Goal: Task Accomplishment & Management: Use online tool/utility

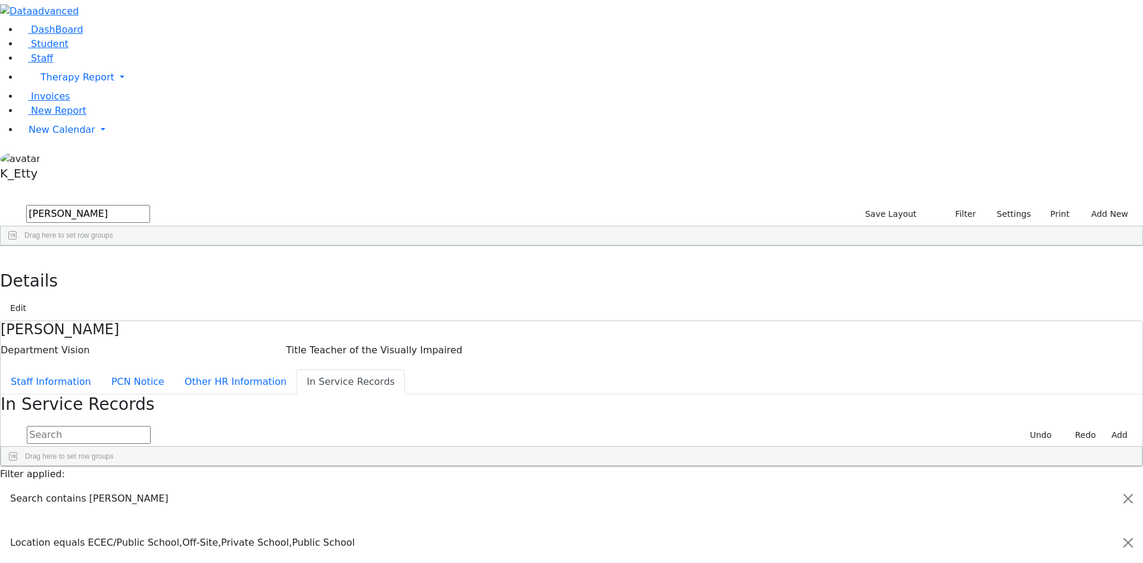
scroll to position [36, 0]
click at [53, 64] on link "Staff" at bounding box center [36, 57] width 34 height 11
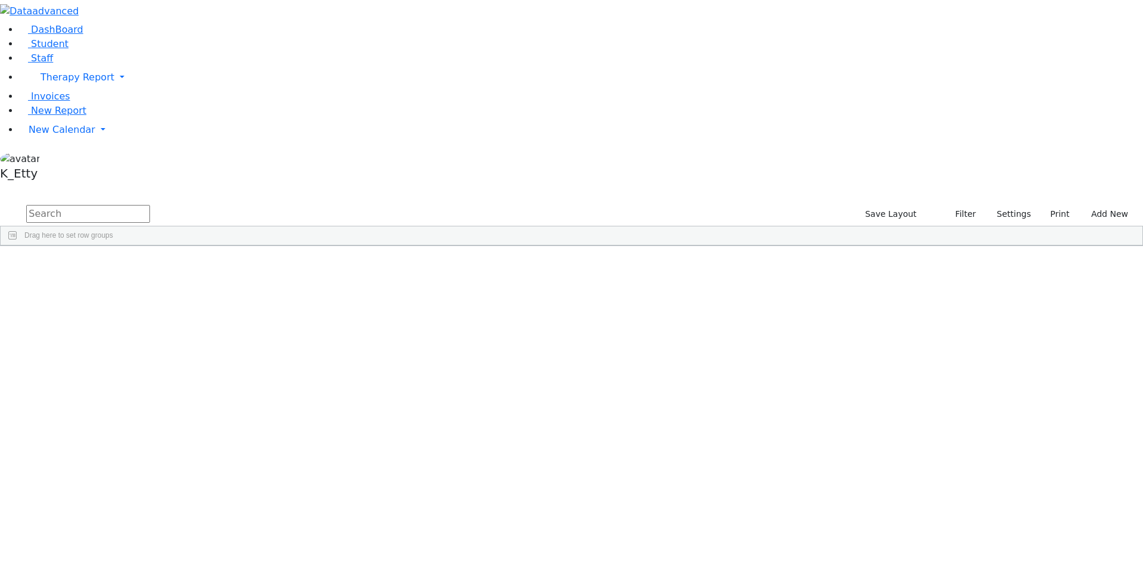
click at [341, 250] on span at bounding box center [337, 255] width 10 height 10
click at [622, 250] on span at bounding box center [618, 255] width 10 height 10
click at [657, 252] on span "filter" at bounding box center [653, 257] width 10 height 10
click at [665, 320] on div "(Select All)" at bounding box center [648, 324] width 34 height 8
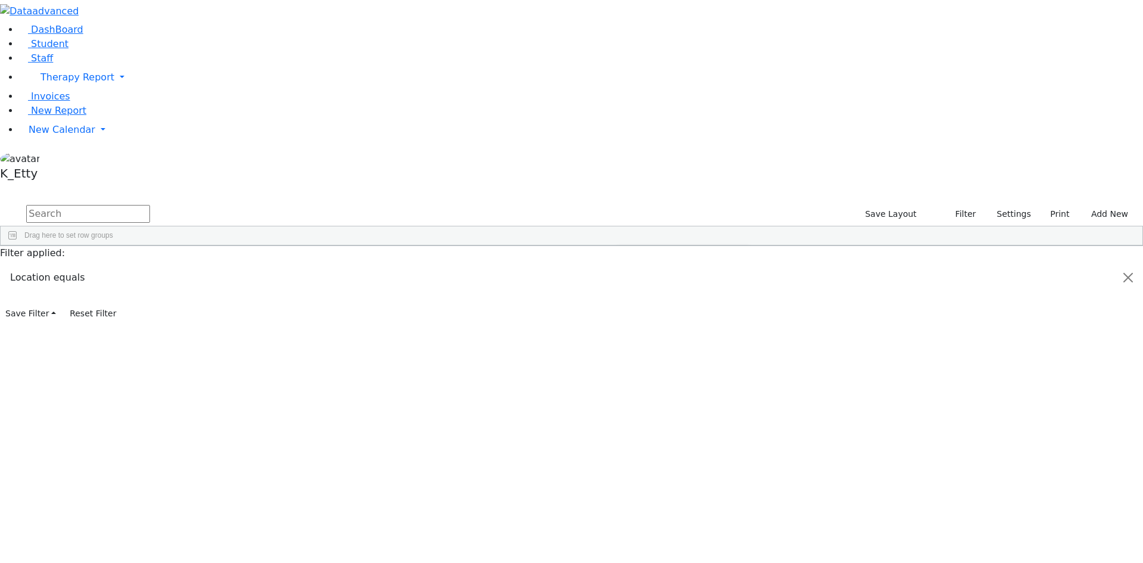
click at [696, 335] on div "ECEC/Public School" at bounding box center [663, 339] width 65 height 8
click at [674, 392] on div "Public School" at bounding box center [652, 396] width 43 height 8
click at [341, 250] on span at bounding box center [337, 255] width 10 height 10
click at [384, 320] on div "(Select All)" at bounding box center [367, 324] width 34 height 8
click at [395, 335] on div "Administration" at bounding box center [372, 339] width 45 height 8
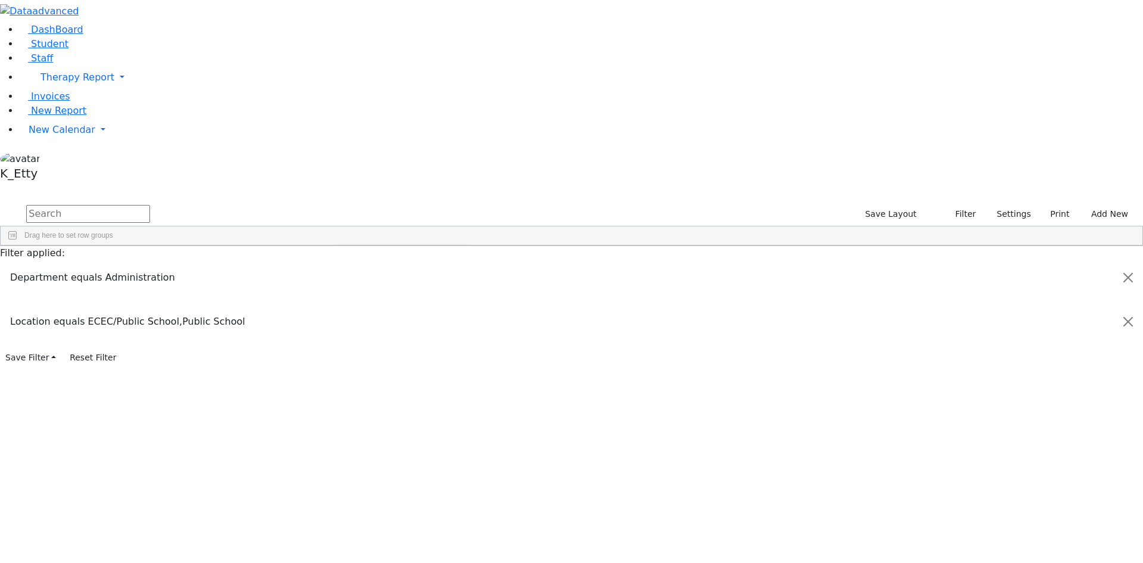
click at [387, 349] on div "Coordinator" at bounding box center [369, 353] width 38 height 8
click at [385, 358] on div "Office Staff" at bounding box center [367, 362] width 35 height 8
click at [150, 205] on input "text" at bounding box center [88, 214] width 124 height 18
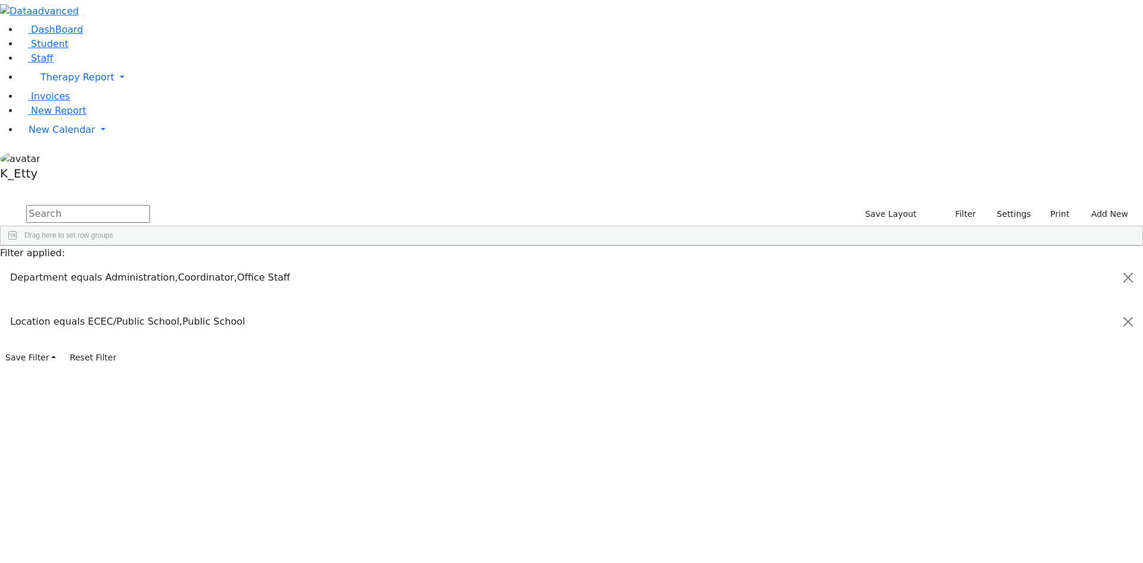
click at [229, 251] on span "Title" at bounding box center [222, 255] width 14 height 8
click at [320, 251] on span "Department" at bounding box center [302, 255] width 35 height 8
click at [341, 250] on span at bounding box center [337, 255] width 10 height 10
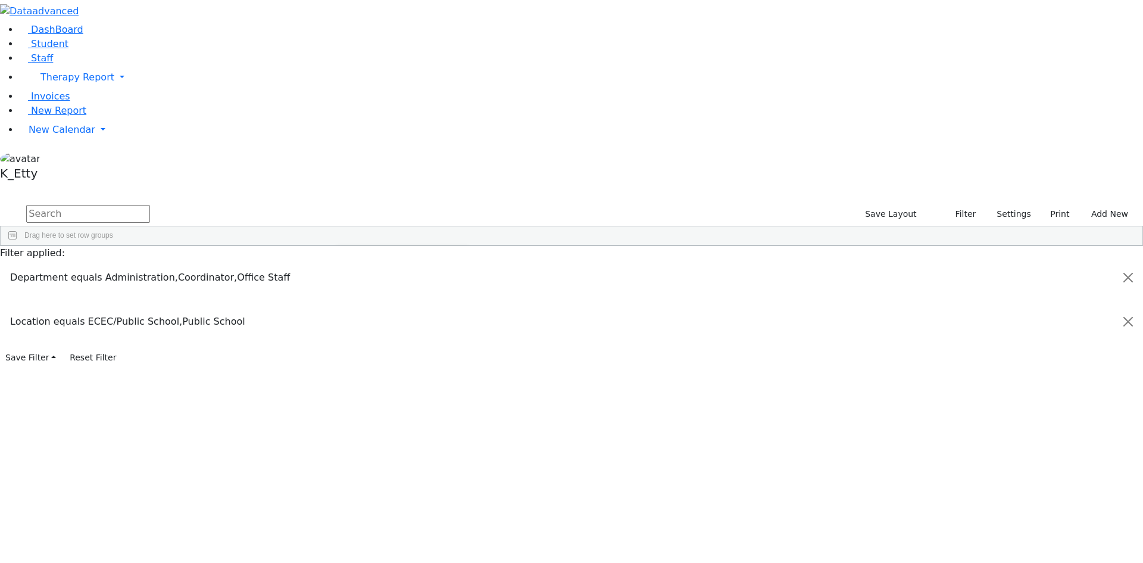
click at [391, 361] on div "Maintenance" at bounding box center [370, 365] width 41 height 8
click at [150, 205] on input "text" at bounding box center [88, 214] width 124 height 18
click at [395, 367] on div "Filter applied: Department equals Administration,Coordinator,Office Staff,Maint…" at bounding box center [571, 306] width 1143 height 121
